Goal: Task Accomplishment & Management: Manage account settings

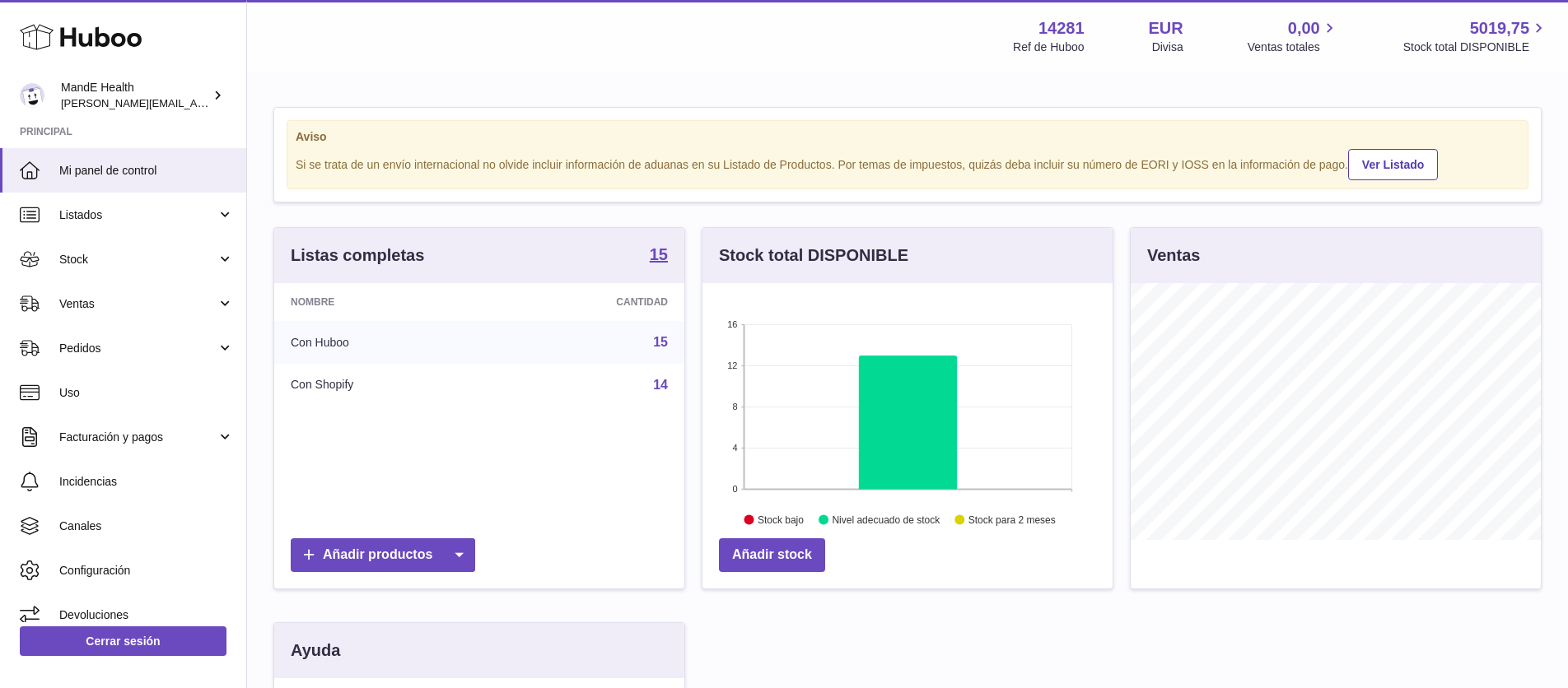
scroll to position [257, 410]
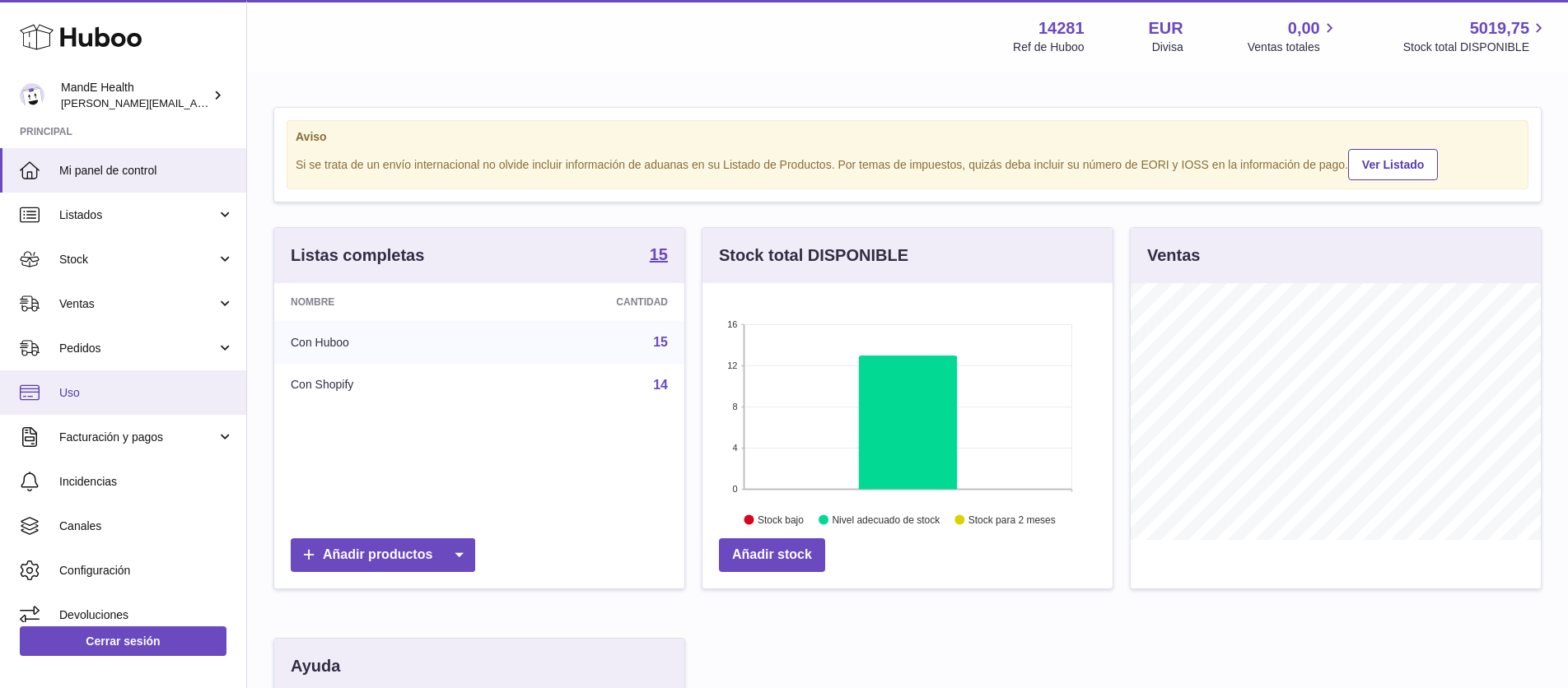
click at [103, 389] on span "Uso" at bounding box center [147, 393] width 175 height 15
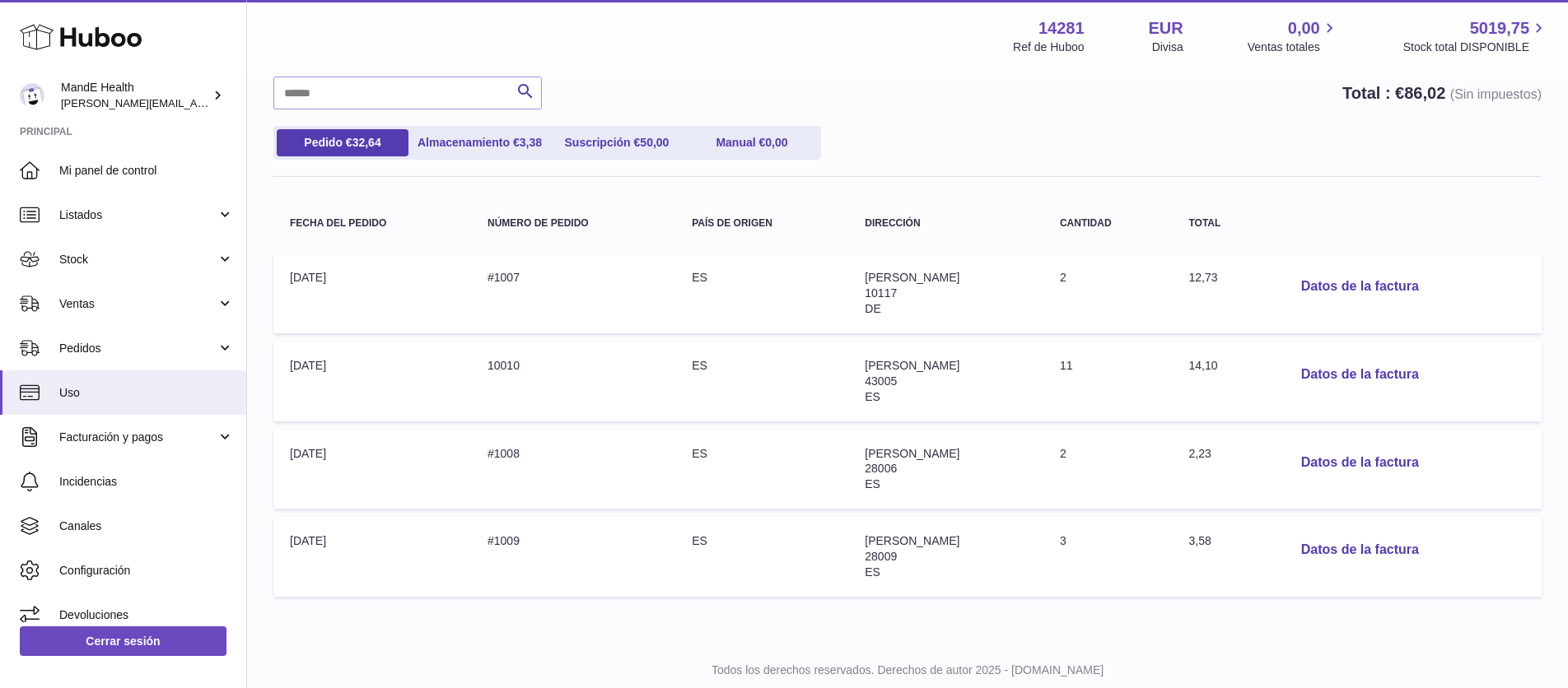
scroll to position [146, 0]
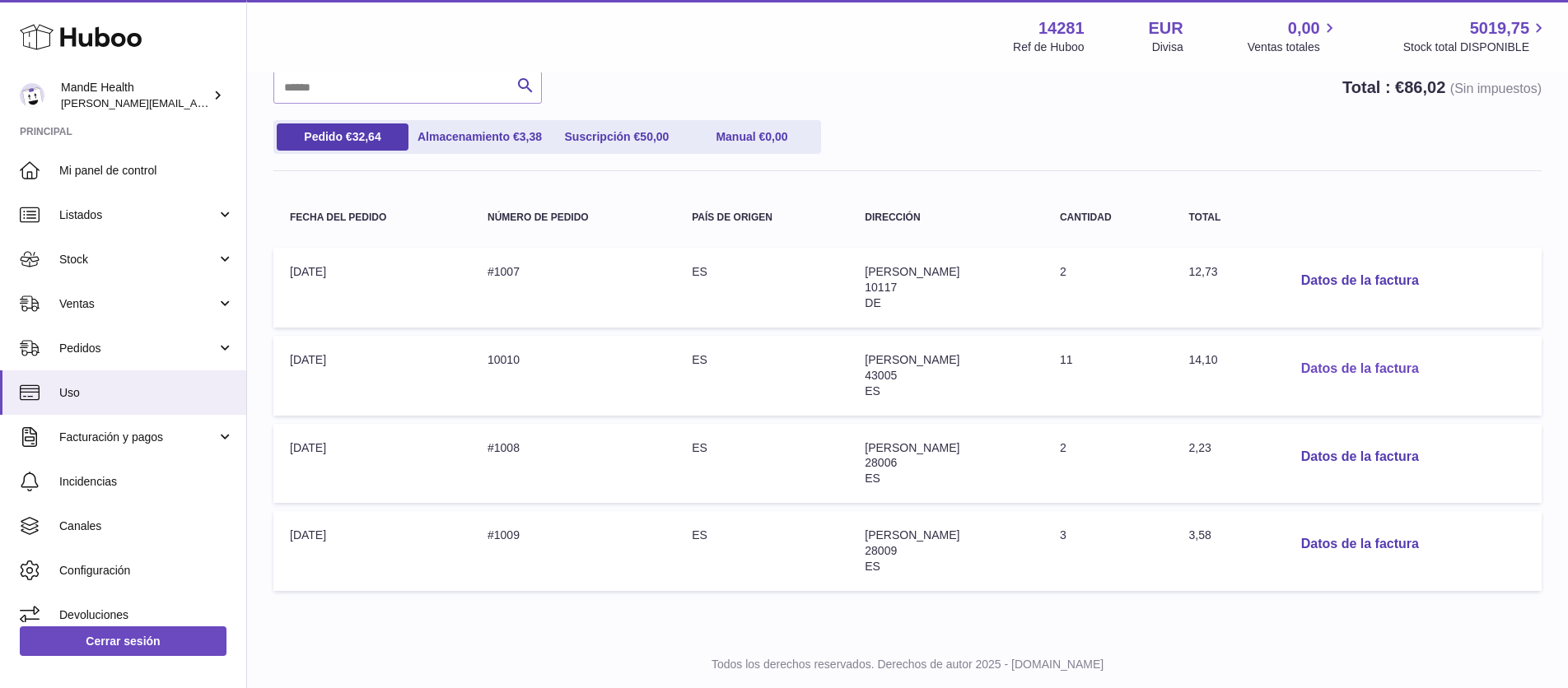
click at [1352, 365] on button "Datos de la factura" at bounding box center [1359, 369] width 144 height 34
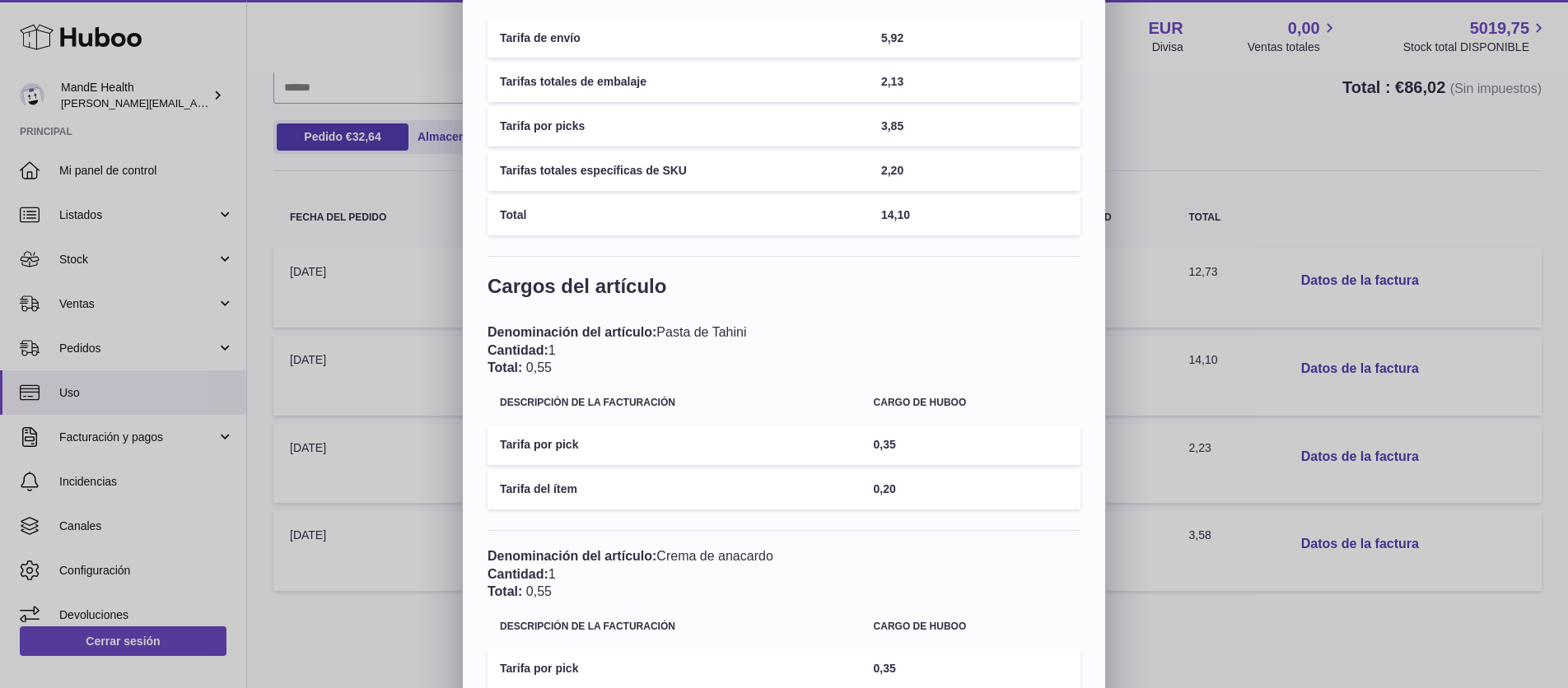
scroll to position [0, 0]
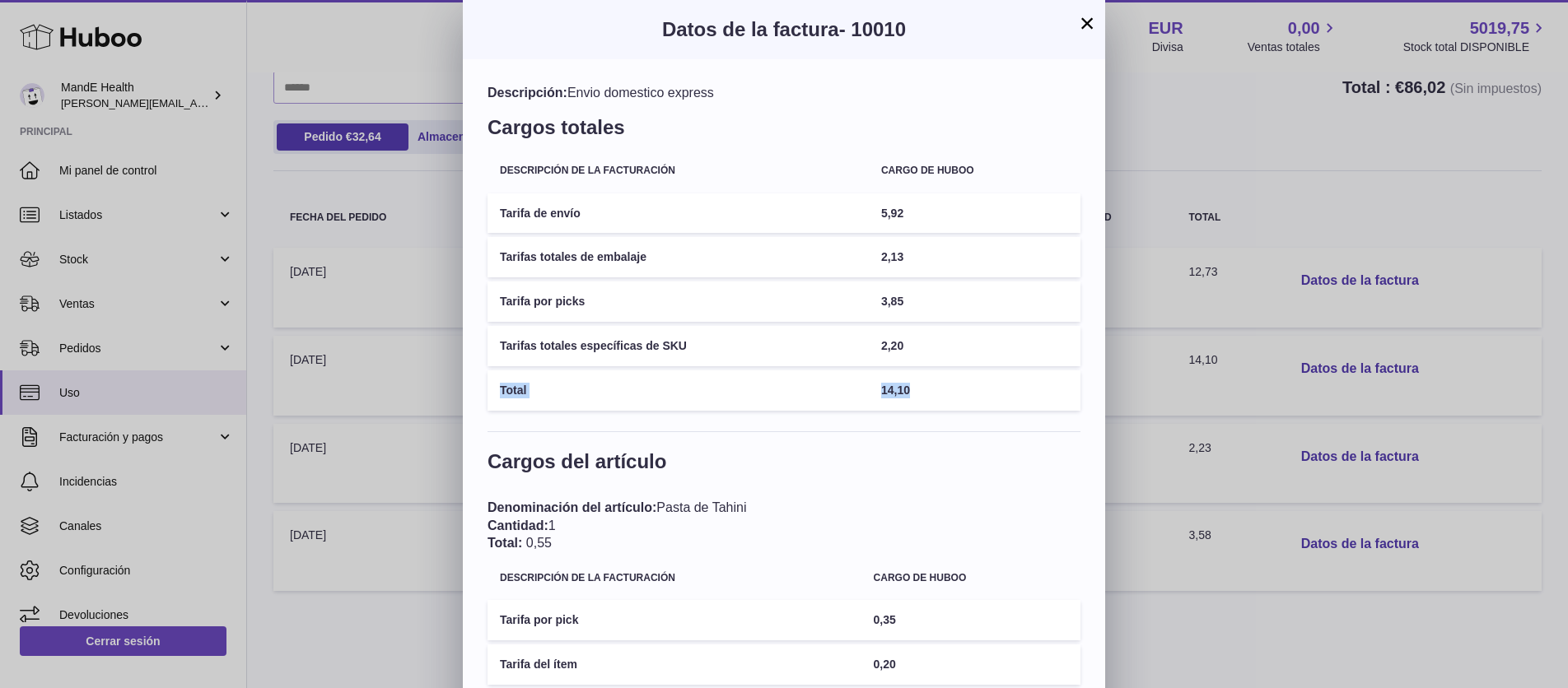
drag, startPoint x: 491, startPoint y: 389, endPoint x: 969, endPoint y: 392, distance: 478.0
click at [969, 392] on tr "Total 14,10" at bounding box center [784, 391] width 593 height 40
click at [1082, 30] on button "×" at bounding box center [1087, 23] width 20 height 20
